Goal: Feedback & Contribution: Leave review/rating

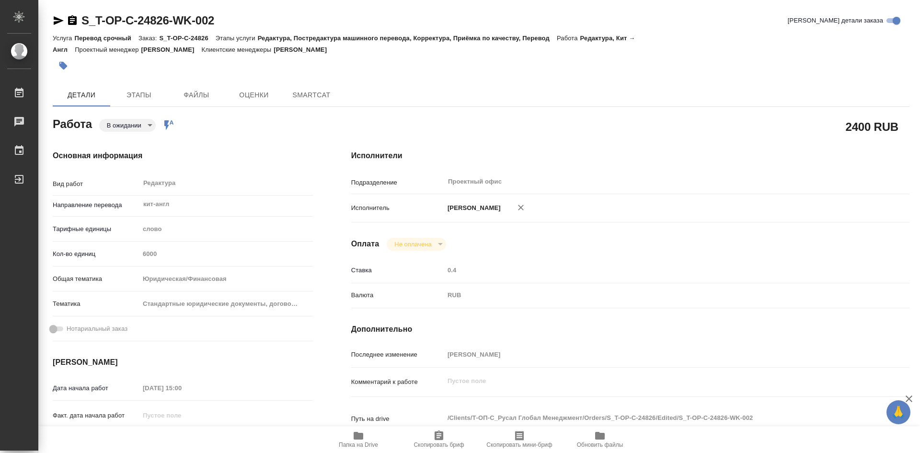
type textarea "x"
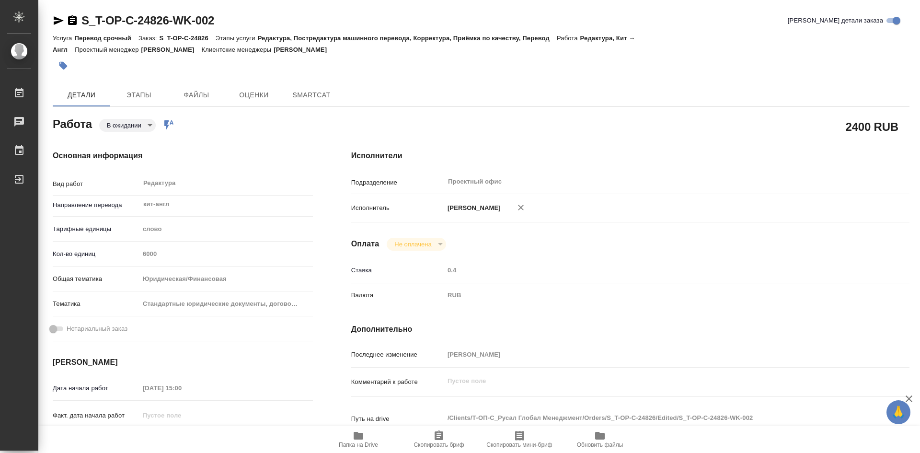
type textarea "x"
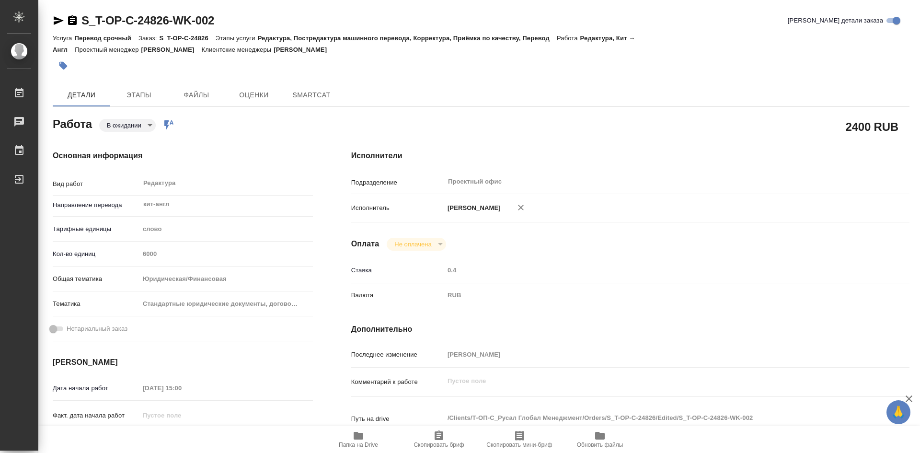
type textarea "x"
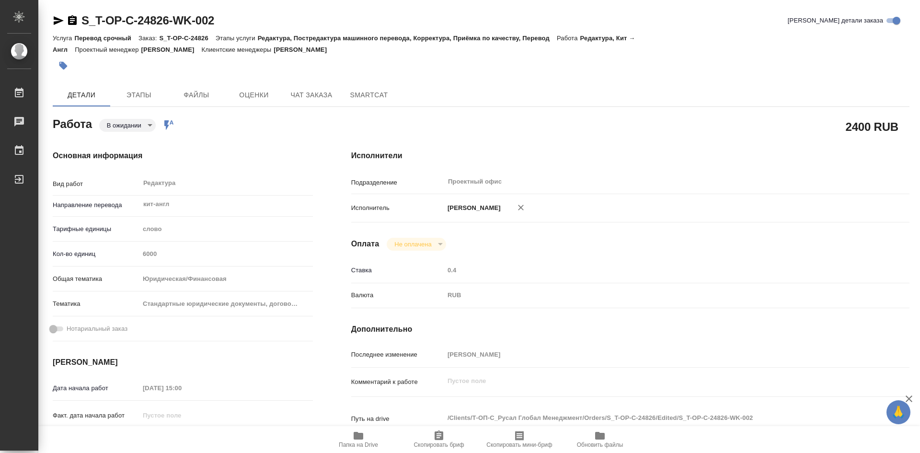
type textarea "x"
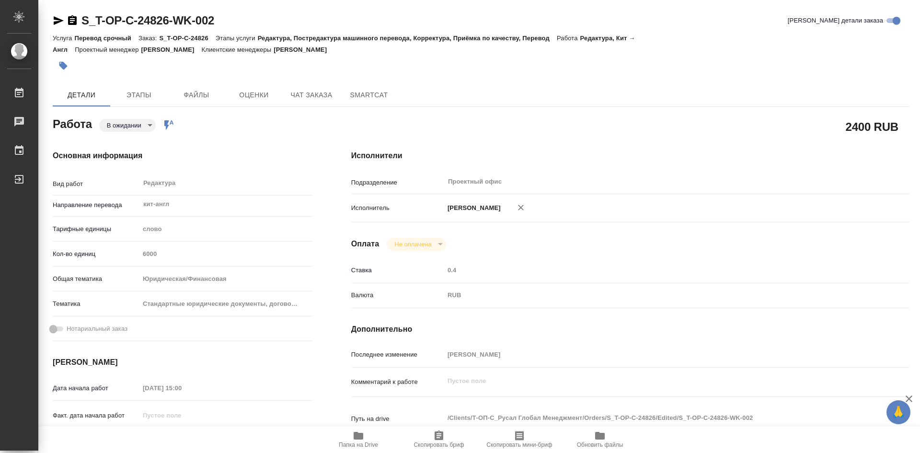
type textarea "x"
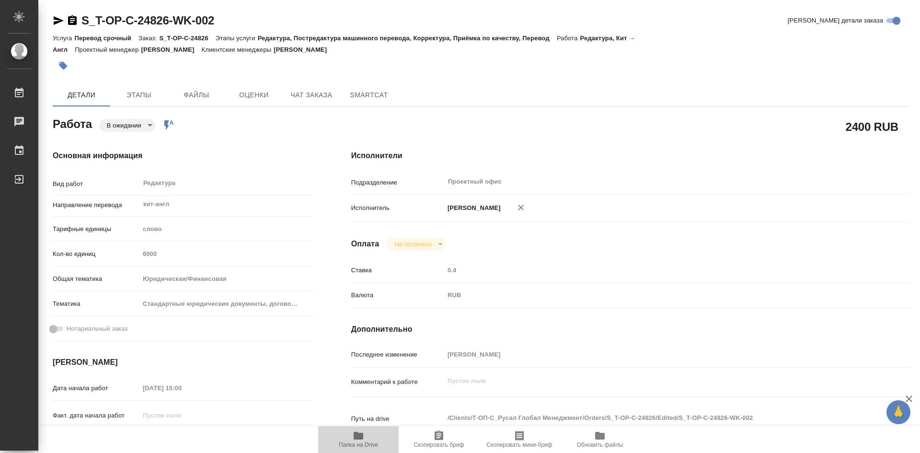
click at [357, 437] on icon "button" at bounding box center [359, 436] width 10 height 8
type textarea "x"
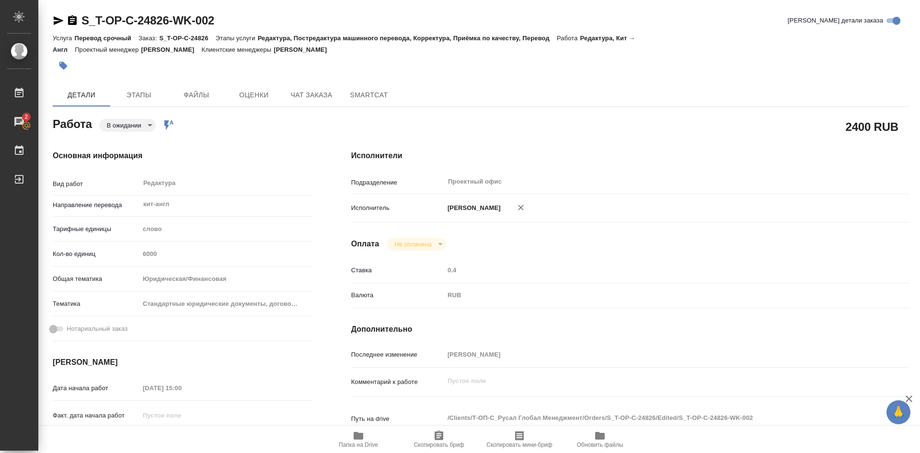
type textarea "x"
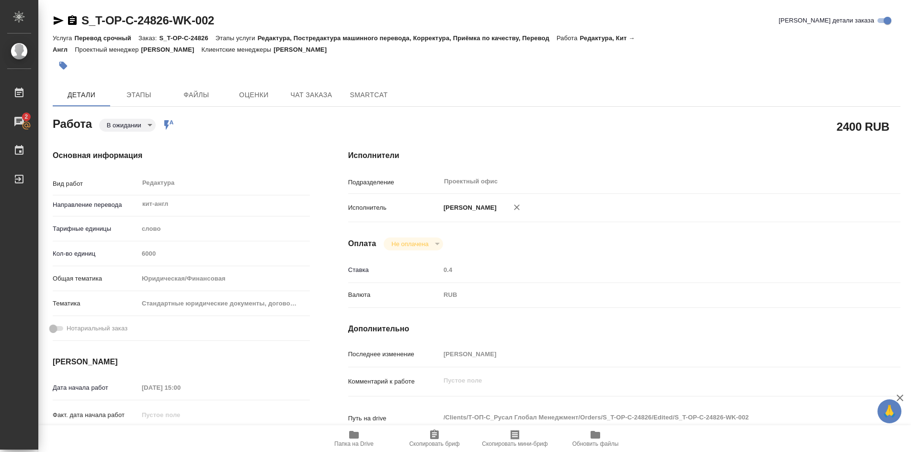
type textarea "x"
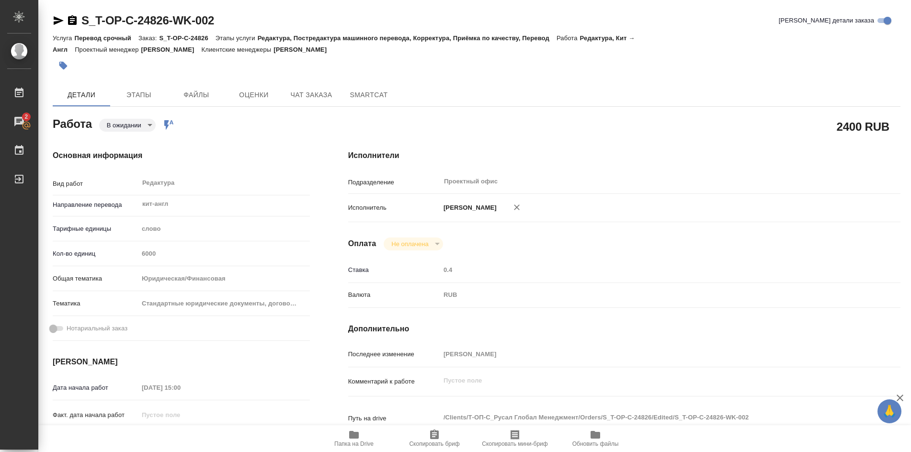
type textarea "x"
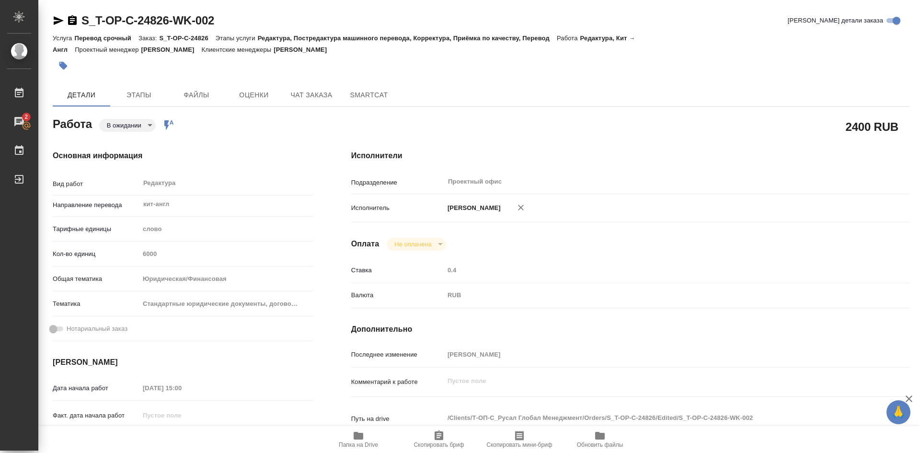
type textarea "x"
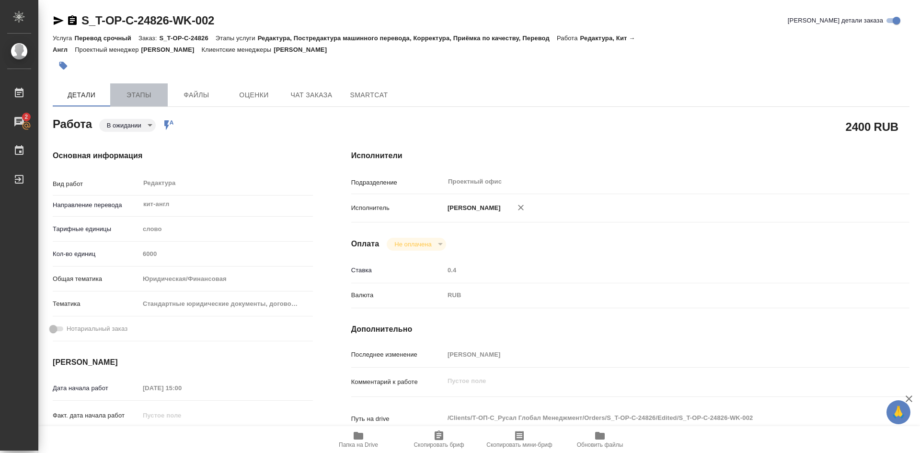
click at [144, 98] on span "Этапы" at bounding box center [139, 95] width 46 height 12
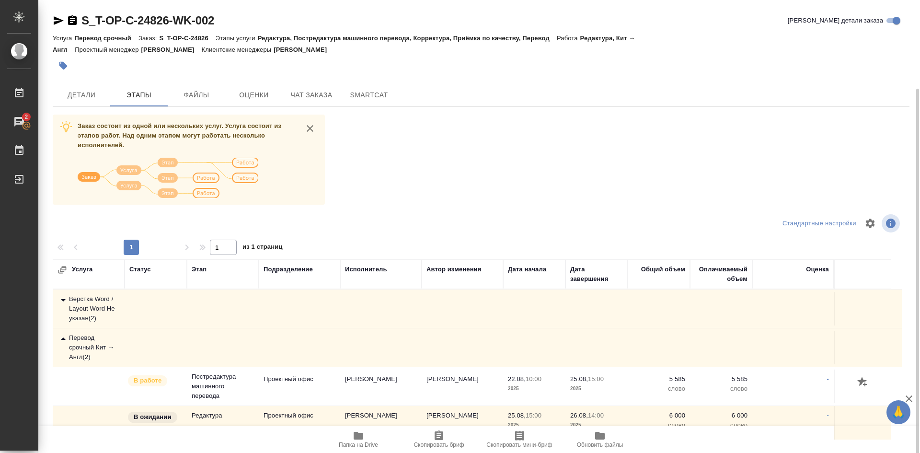
scroll to position [46, 0]
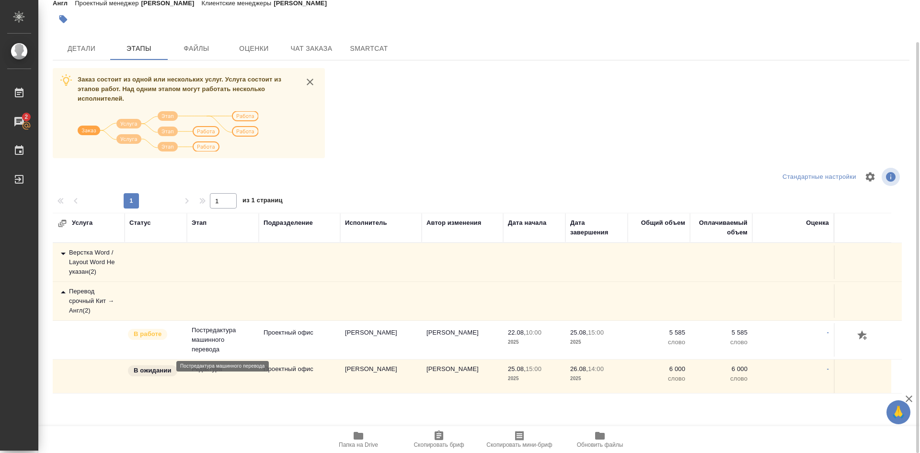
click at [213, 336] on p "Постредактура машинного перевода" at bounding box center [223, 339] width 62 height 29
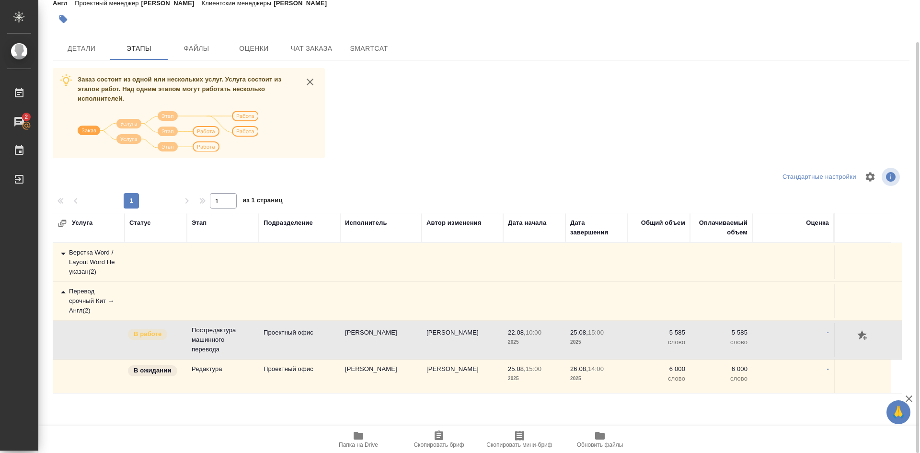
click at [872, 332] on div at bounding box center [862, 336] width 47 height 16
click at [865, 335] on icon "button" at bounding box center [862, 335] width 11 height 11
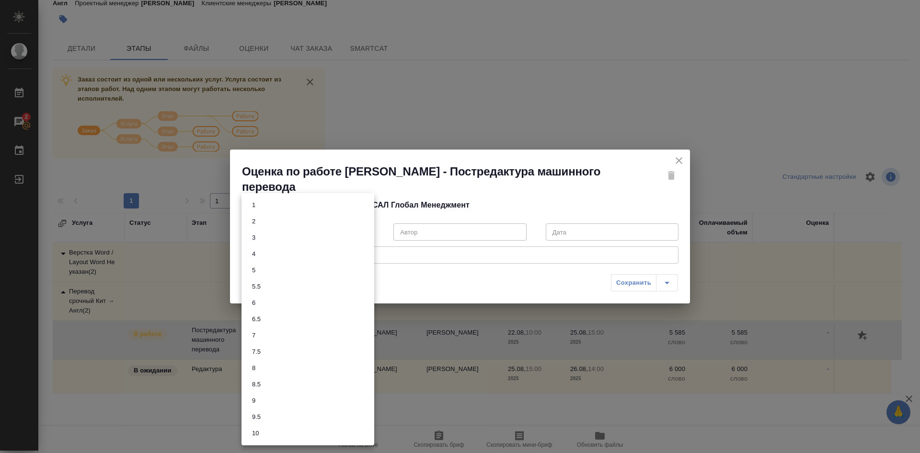
drag, startPoint x: 365, startPoint y: 229, endPoint x: 334, endPoint y: 242, distance: 33.1
click at [365, 230] on body "🙏 .cls-1 fill:#fff; AWATERA Soldatenkova Tatyana Работы 2 Чаты График Выйти S_T…" at bounding box center [460, 226] width 920 height 453
click at [256, 335] on button "7" at bounding box center [253, 335] width 9 height 11
type input "7"
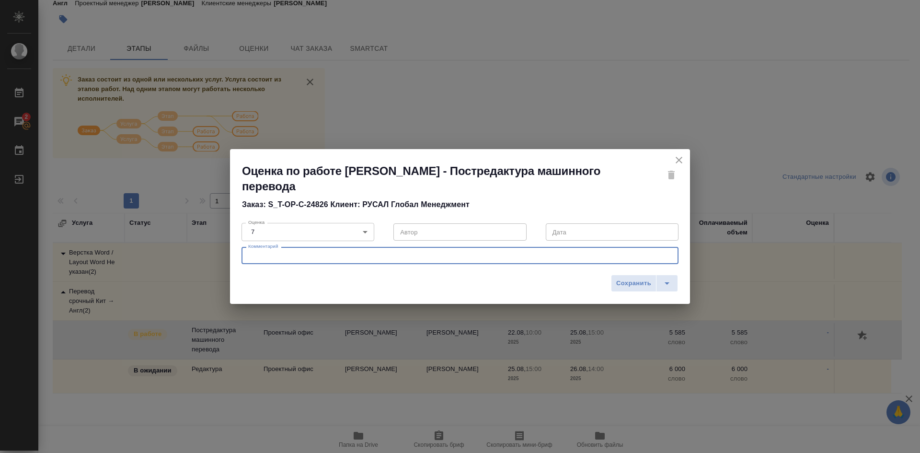
click at [258, 257] on textarea at bounding box center [460, 255] width 424 height 7
type textarea "J"
type textarea "Очень небрежный перводчик, вообще не знакома с требованиями русала"
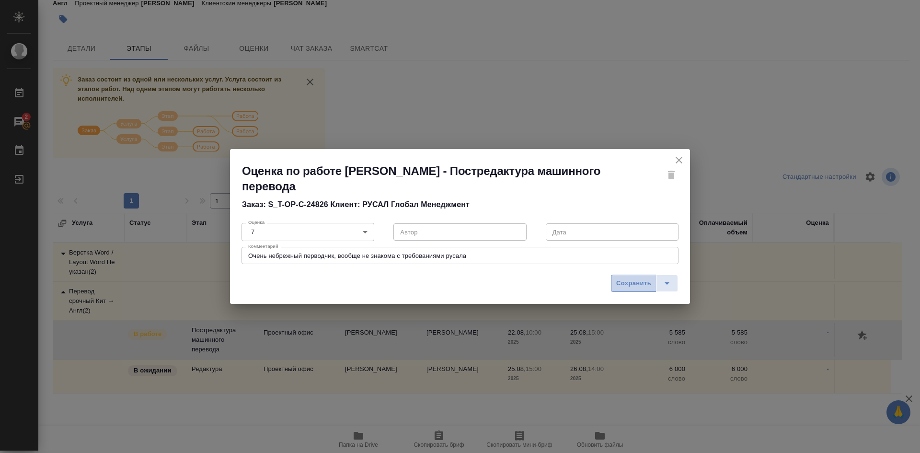
click at [637, 285] on span "Сохранить" at bounding box center [633, 283] width 35 height 11
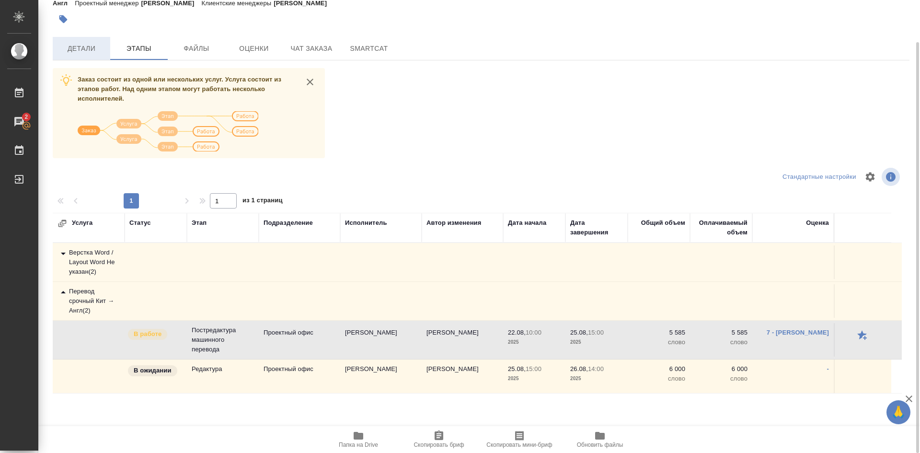
click at [81, 48] on span "Детали" at bounding box center [81, 49] width 46 height 12
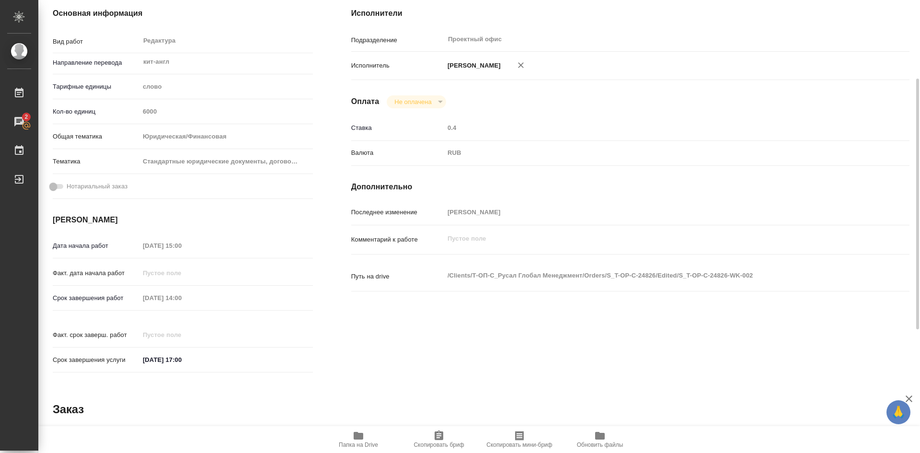
type textarea "x"
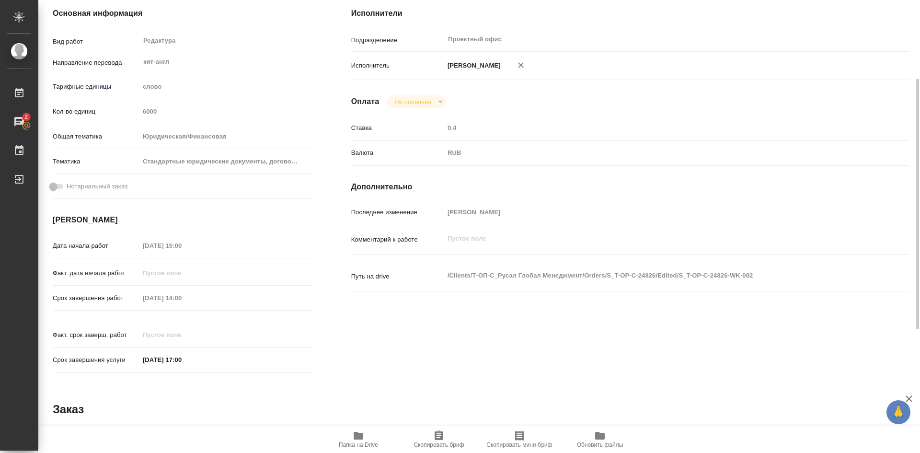
type textarea "x"
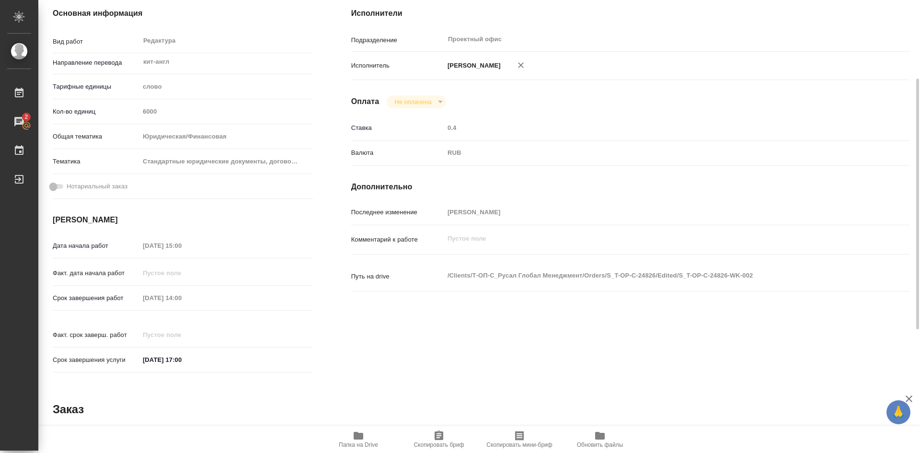
type textarea "x"
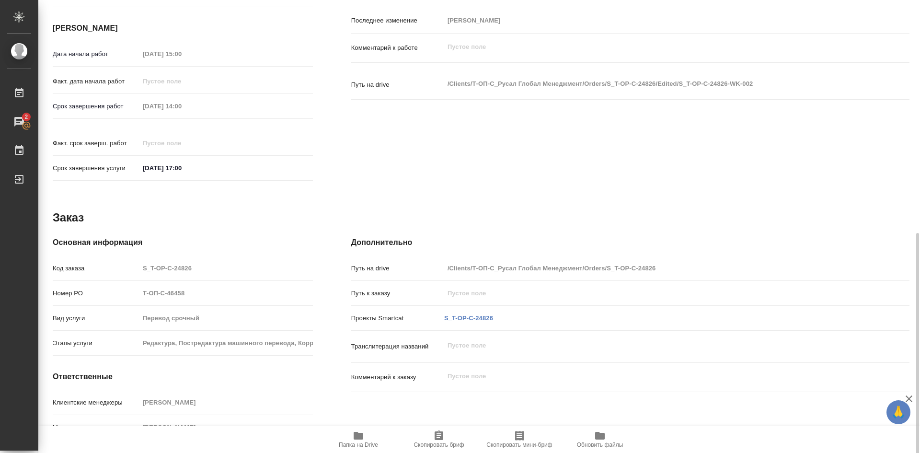
scroll to position [365, 0]
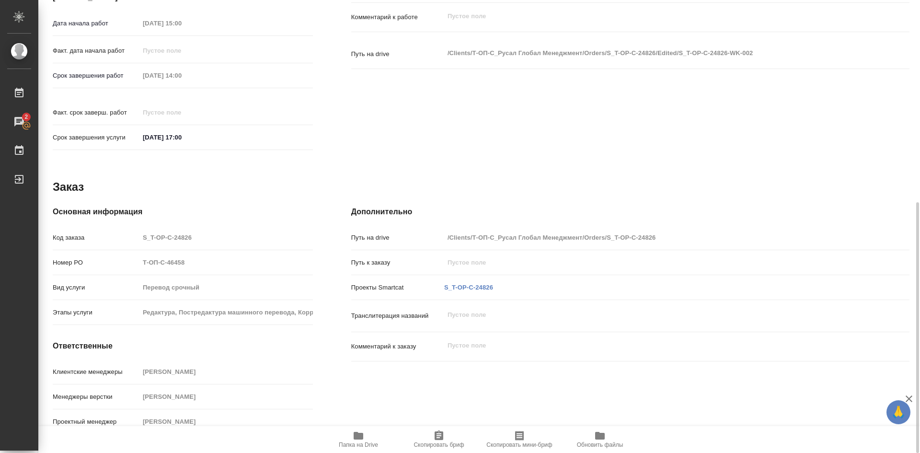
type textarea "x"
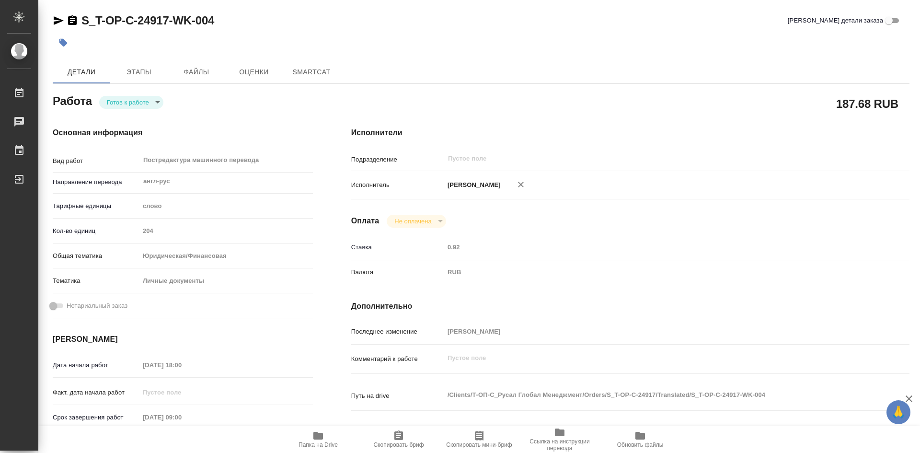
type textarea "x"
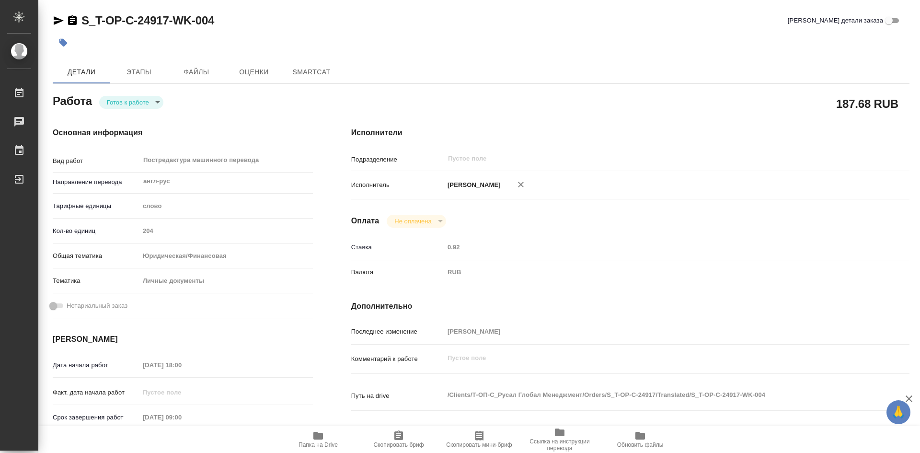
type textarea "x"
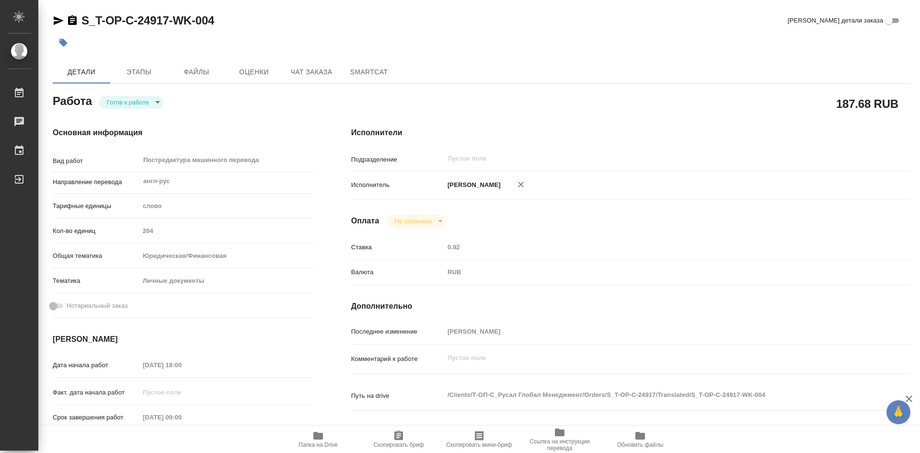
type textarea "x"
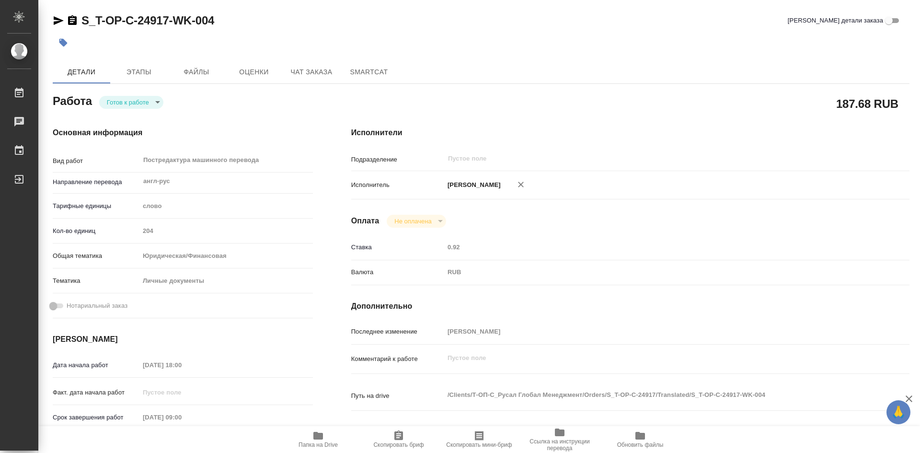
type textarea "x"
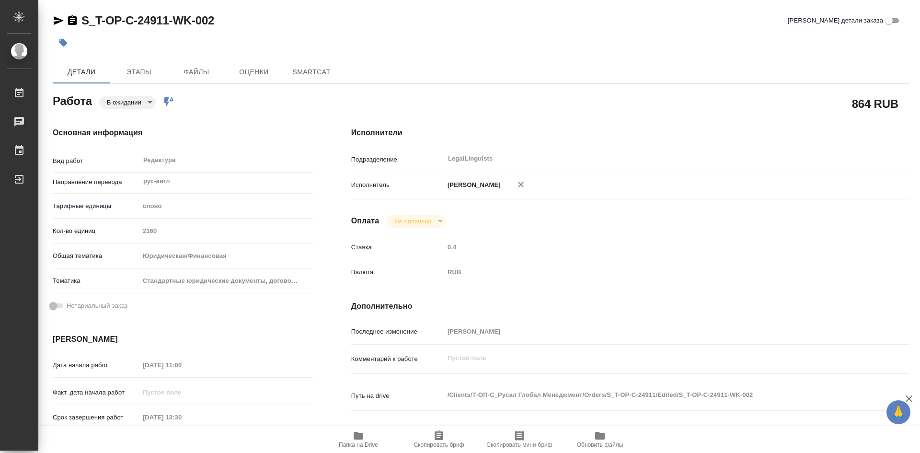
type textarea "x"
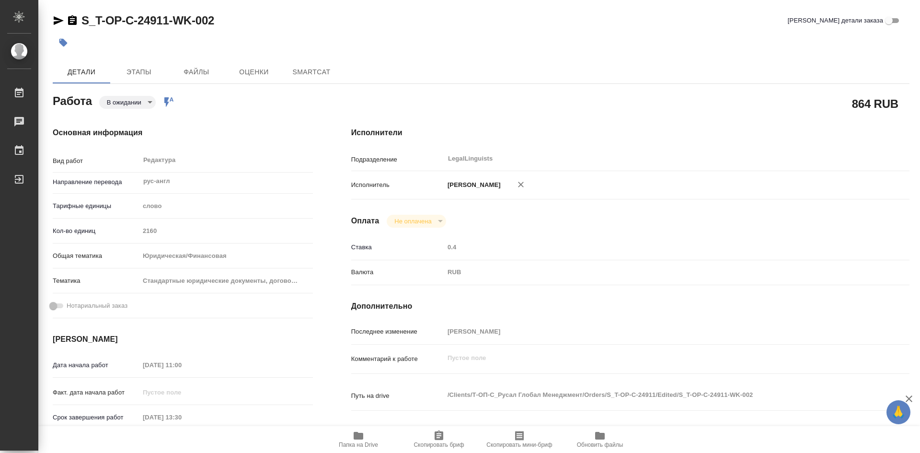
type textarea "x"
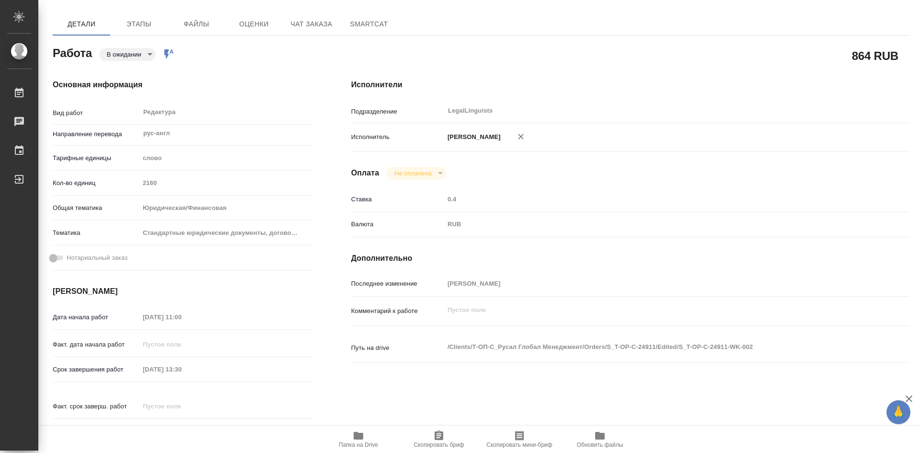
type textarea "x"
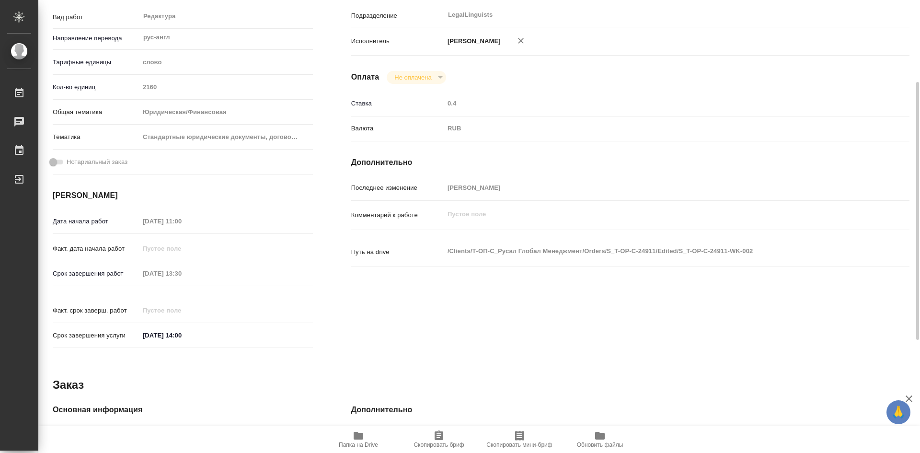
type textarea "x"
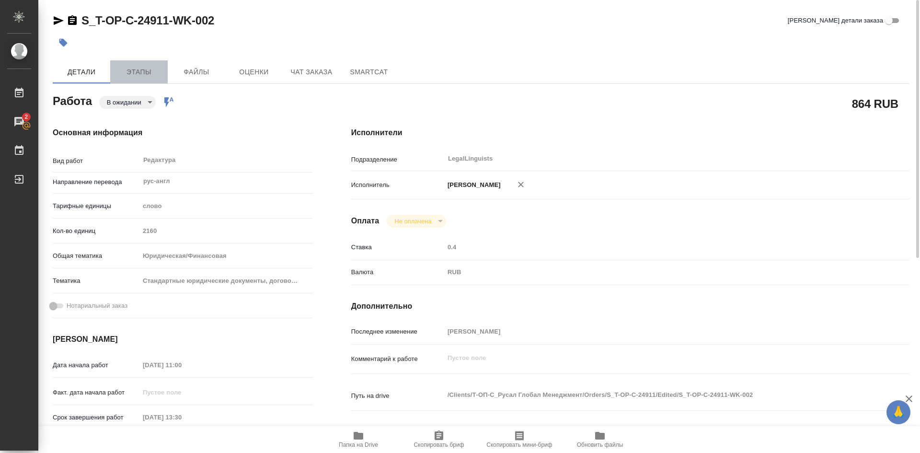
click at [140, 80] on button "Этапы" at bounding box center [138, 71] width 57 height 23
